Goal: Task Accomplishment & Management: Use online tool/utility

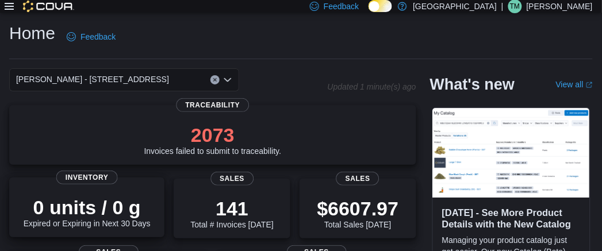
click at [109, 206] on p "0 units / 0 g" at bounding box center [87, 207] width 127 height 23
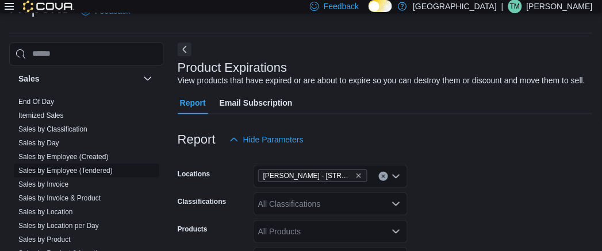
scroll to position [510, 0]
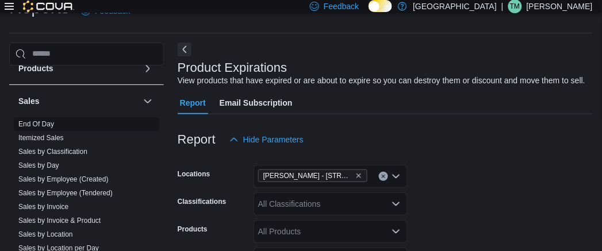
click at [42, 123] on link "End Of Day" at bounding box center [36, 124] width 36 height 8
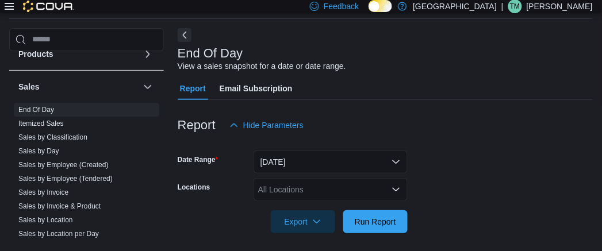
scroll to position [44, 0]
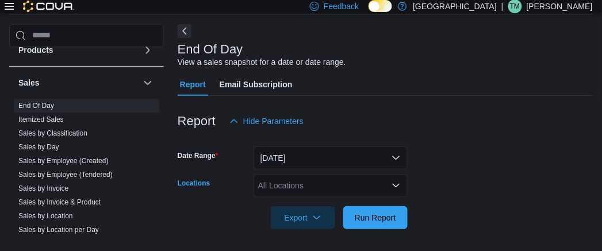
click at [302, 191] on div "All Locations" at bounding box center [330, 185] width 154 height 23
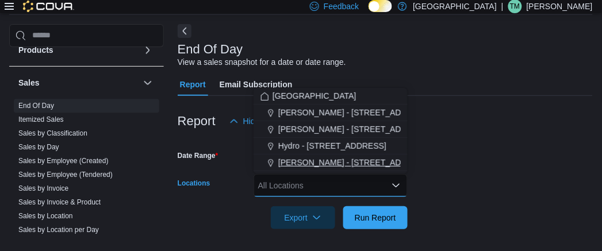
click at [313, 158] on span "[PERSON_NAME] - [STREET_ADDRESS]" at bounding box center [354, 162] width 153 height 11
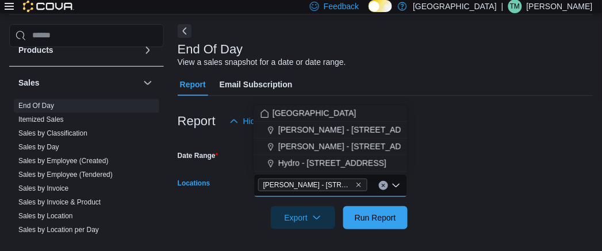
click at [469, 156] on form "Date Range [DATE] Locations [PERSON_NAME] - [STREET_ADDRESS] Selected. [PERSON_…" at bounding box center [385, 181] width 415 height 97
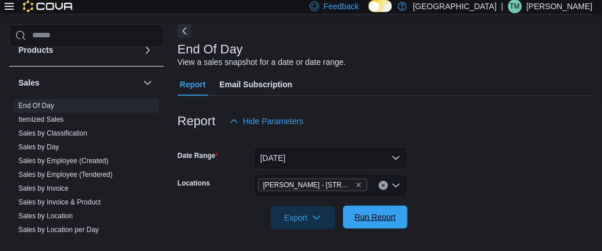
click at [364, 223] on span "Run Report" at bounding box center [375, 217] width 51 height 23
